Goal: Information Seeking & Learning: Learn about a topic

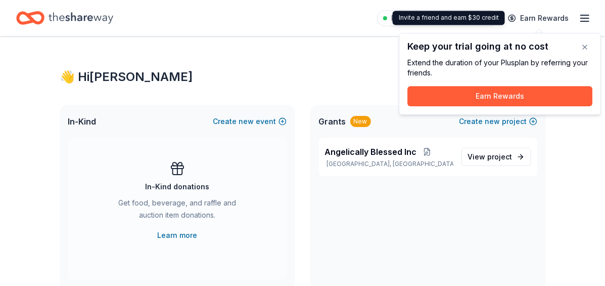
click at [585, 18] on line "button" at bounding box center [585, 18] width 8 height 0
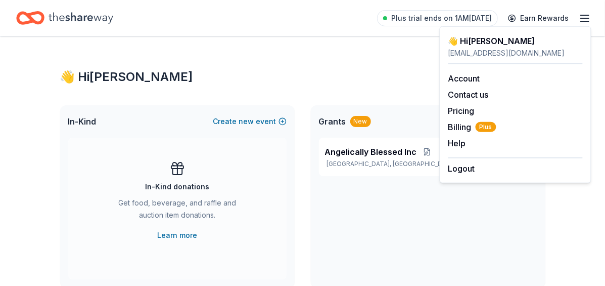
click at [301, 225] on div "In-Kind Create new event In-Kind donations Get food, beverage, and raffle and a…" at bounding box center [302, 196] width 485 height 182
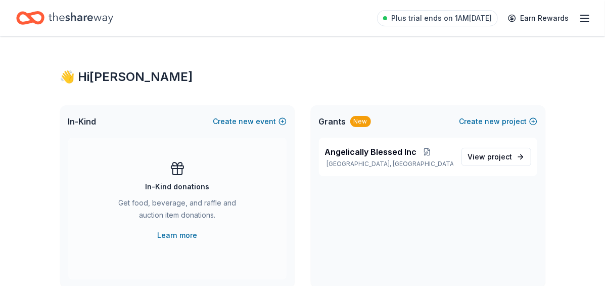
click at [581, 17] on icon "button" at bounding box center [585, 18] width 12 height 12
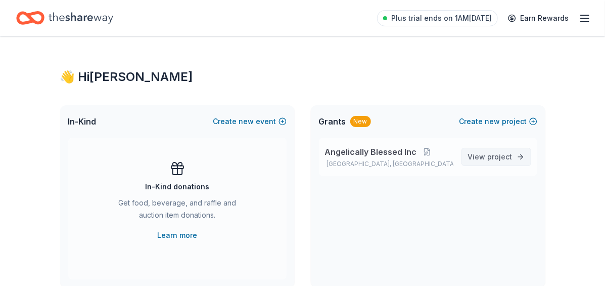
click at [485, 155] on span "View project" at bounding box center [490, 157] width 45 height 12
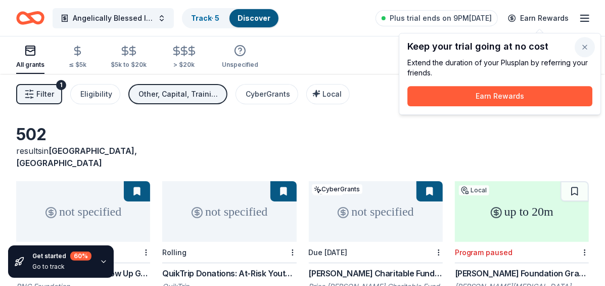
click at [585, 50] on button "button" at bounding box center [585, 47] width 20 height 20
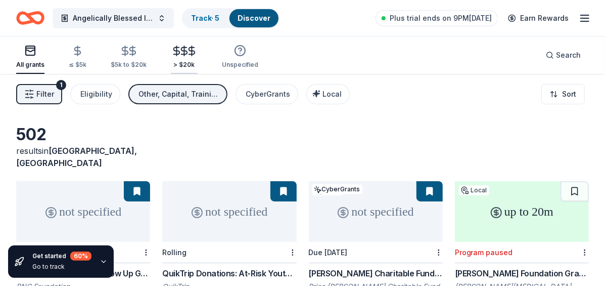
click at [171, 61] on div "> $20k" at bounding box center [184, 65] width 27 height 8
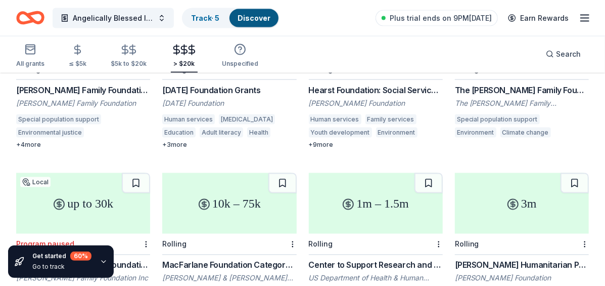
scroll to position [759, 0]
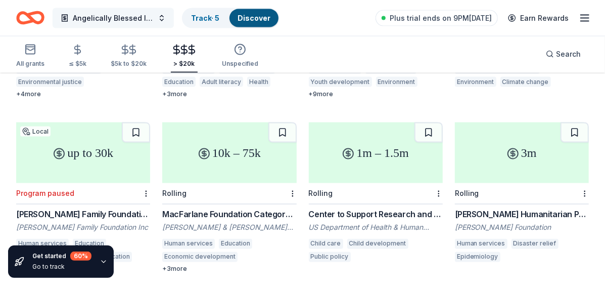
click at [154, 23] on button "Angelically Blessed Inc" at bounding box center [113, 18] width 121 height 20
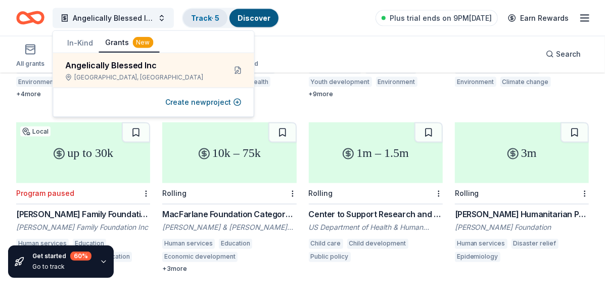
click at [186, 17] on div "Track · 5" at bounding box center [205, 18] width 45 height 18
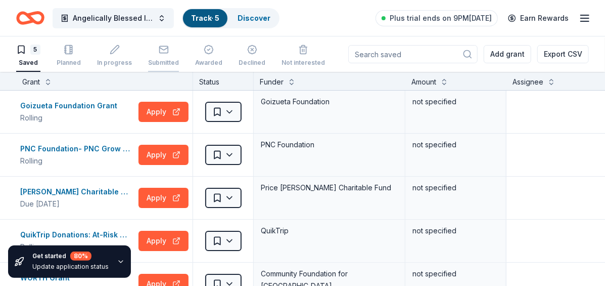
click at [153, 56] on div "Submitted" at bounding box center [163, 56] width 31 height 22
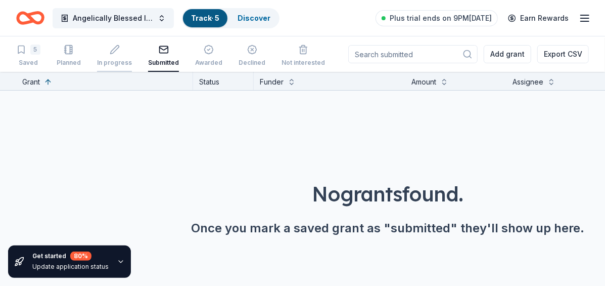
click at [120, 55] on div "In progress" at bounding box center [114, 56] width 35 height 22
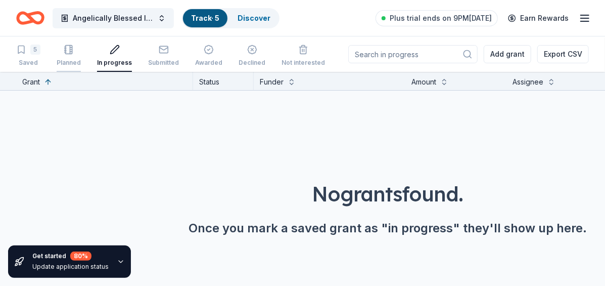
click at [79, 57] on div "Planned" at bounding box center [69, 56] width 24 height 22
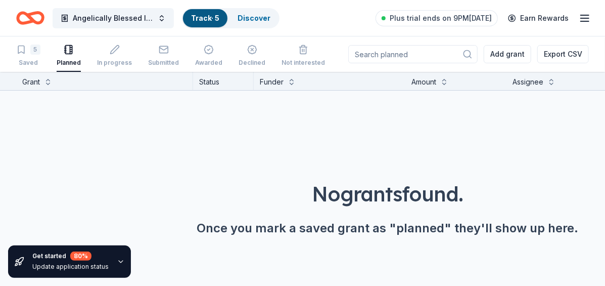
click at [41, 56] on div "5 Saved Planned In progress Submitted Awarded Declined Not interested" at bounding box center [170, 55] width 309 height 31
click at [14, 71] on div "5 Saved Planned In progress Submitted Awarded Declined Not interested Add grant…" at bounding box center [302, 53] width 605 height 35
click at [23, 57] on div "5 Saved" at bounding box center [28, 56] width 24 height 22
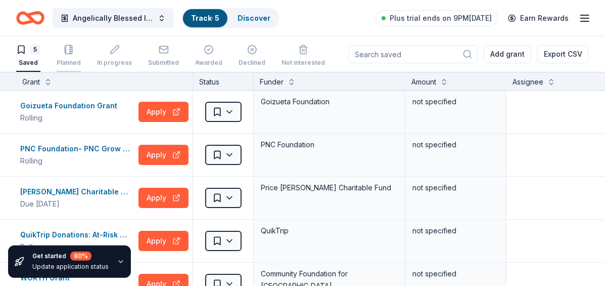
click at [78, 59] on div "Planned" at bounding box center [69, 63] width 24 height 8
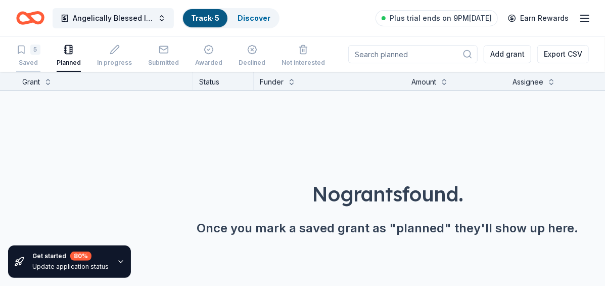
click at [33, 51] on div "5" at bounding box center [35, 50] width 10 height 10
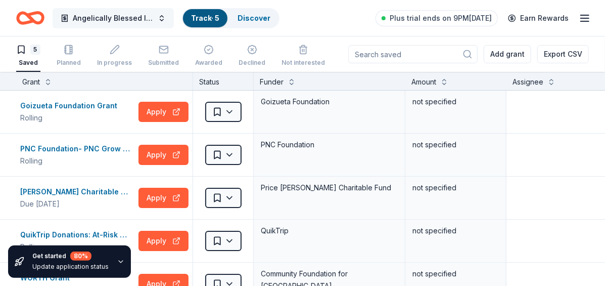
click at [160, 18] on button "Angelically Blessed Inc" at bounding box center [113, 18] width 121 height 20
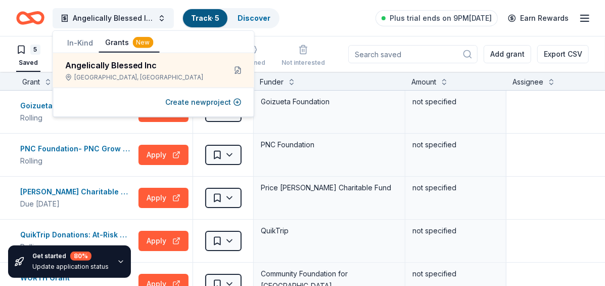
click at [328, 34] on div "Angelically Blessed Inc Track · 5 Discover Plus trial ends on 9PM, 9/29 Earn Re…" at bounding box center [302, 18] width 605 height 36
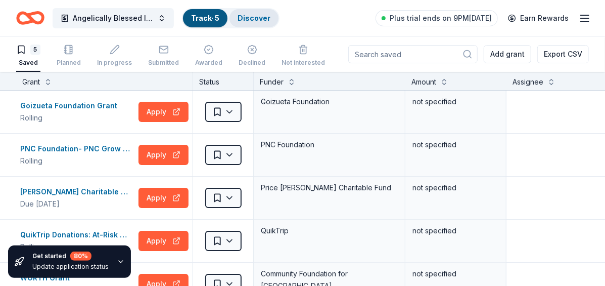
click at [243, 20] on link "Discover" at bounding box center [254, 18] width 33 height 9
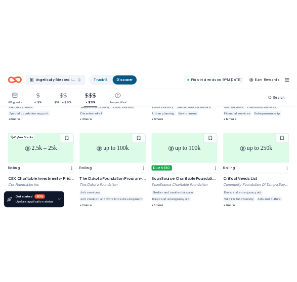
scroll to position [405, 0]
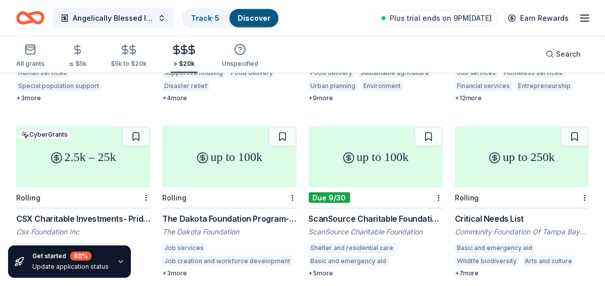
click at [377, 150] on div "up to 100k" at bounding box center [376, 156] width 134 height 61
click at [380, 152] on div "up to 100k" at bounding box center [376, 156] width 134 height 61
drag, startPoint x: 306, startPoint y: 219, endPoint x: 431, endPoint y: 220, distance: 124.9
click at [431, 220] on div "up to 20m Local Program paused Whitehead Foundation Grants Program Joseph B Whi…" at bounding box center [302, 201] width 573 height 851
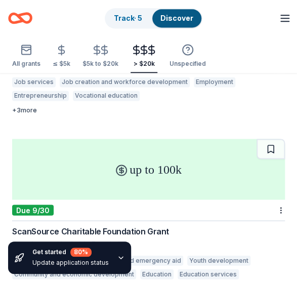
scroll to position [1871, 0]
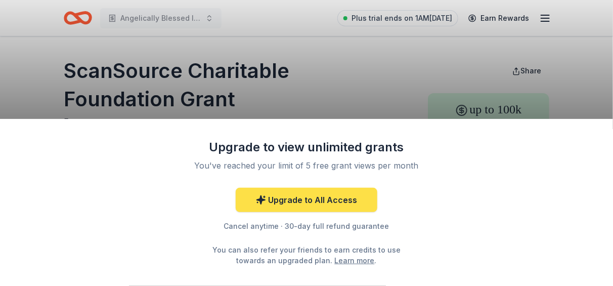
click at [361, 194] on link "Upgrade to All Access" at bounding box center [307, 200] width 142 height 24
click at [353, 206] on link "Upgrade to All Access" at bounding box center [307, 200] width 142 height 24
click at [298, 207] on link "Upgrade to All Access" at bounding box center [307, 200] width 142 height 24
